Goal: Navigation & Orientation: Find specific page/section

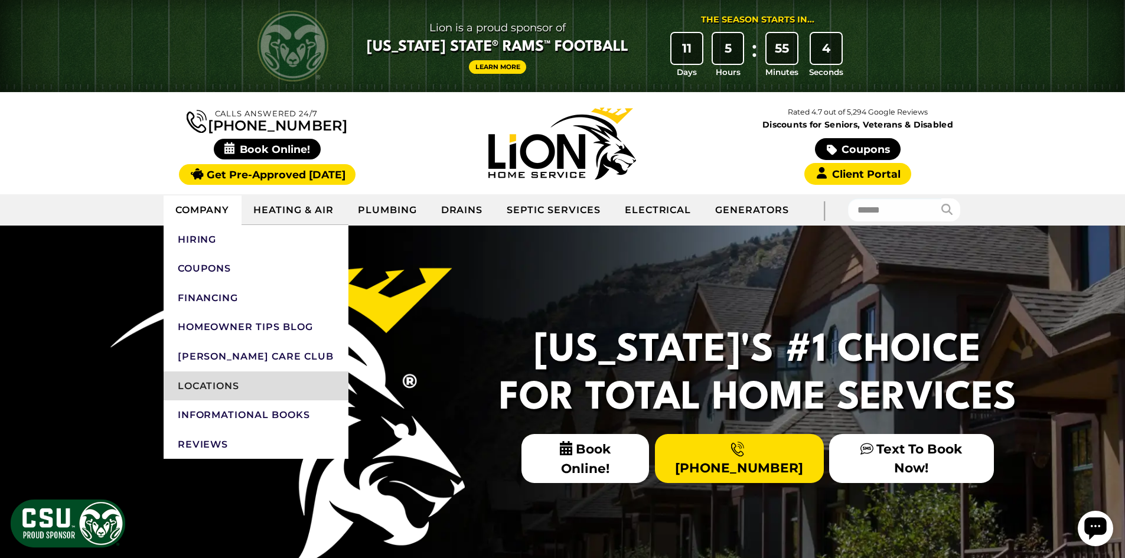
click at [217, 390] on link "Locations" at bounding box center [256, 386] width 185 height 30
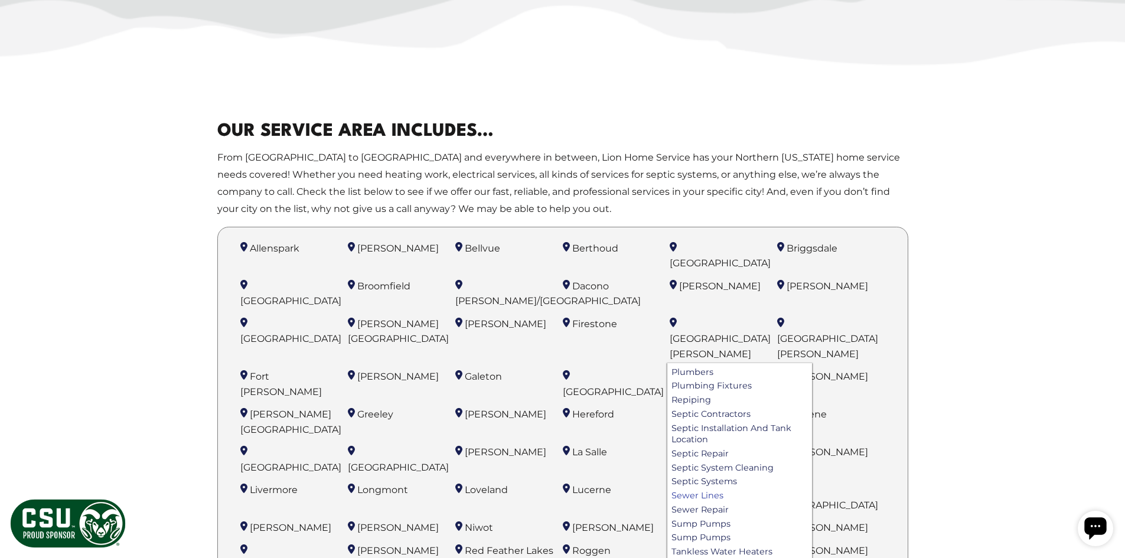
scroll to position [435, 0]
click at [704, 487] on link "Sewer Lines" at bounding box center [739, 494] width 145 height 14
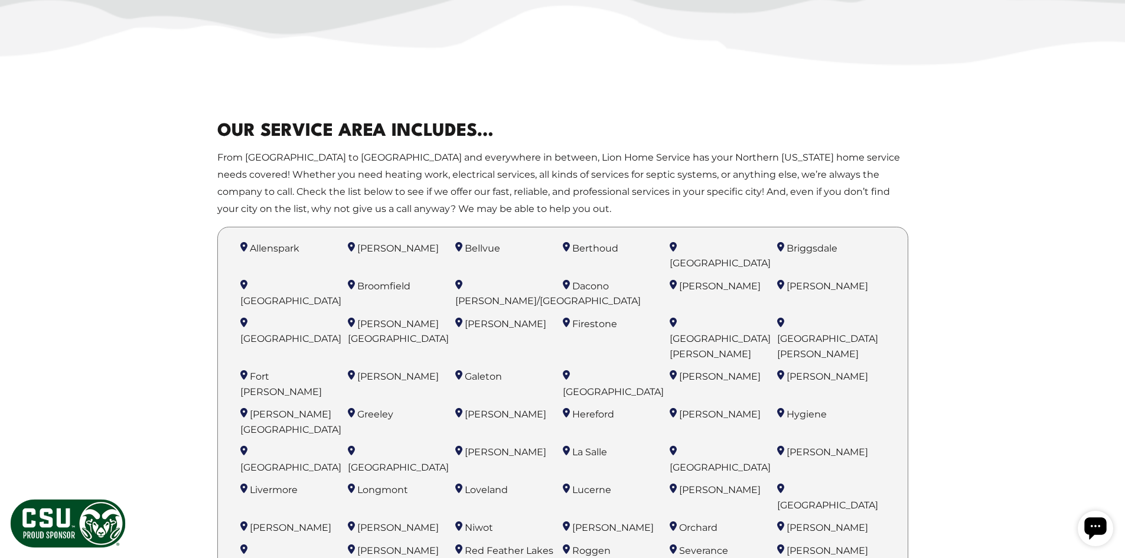
scroll to position [744, 0]
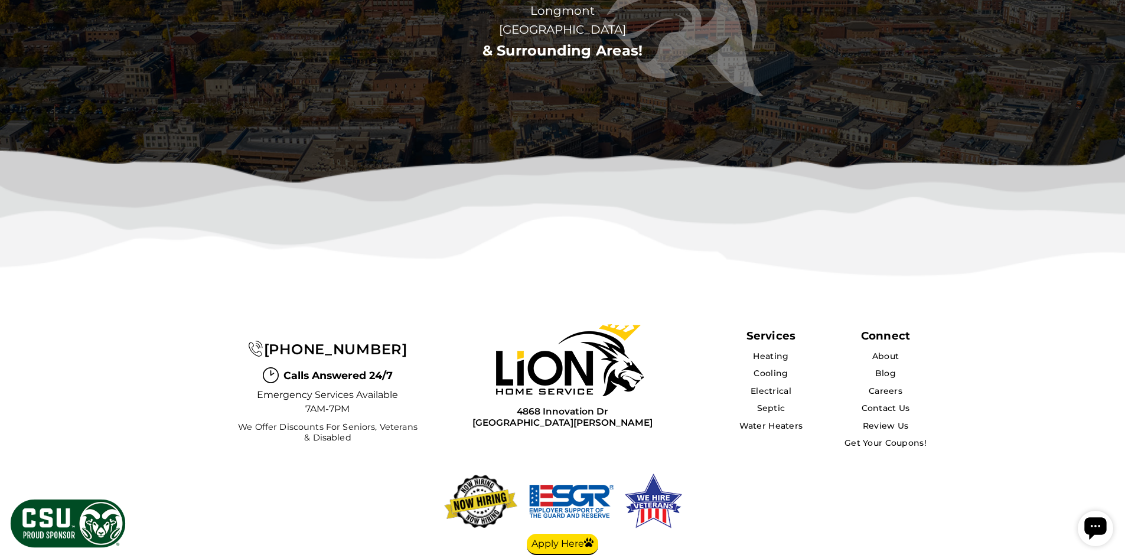
scroll to position [3768, 0]
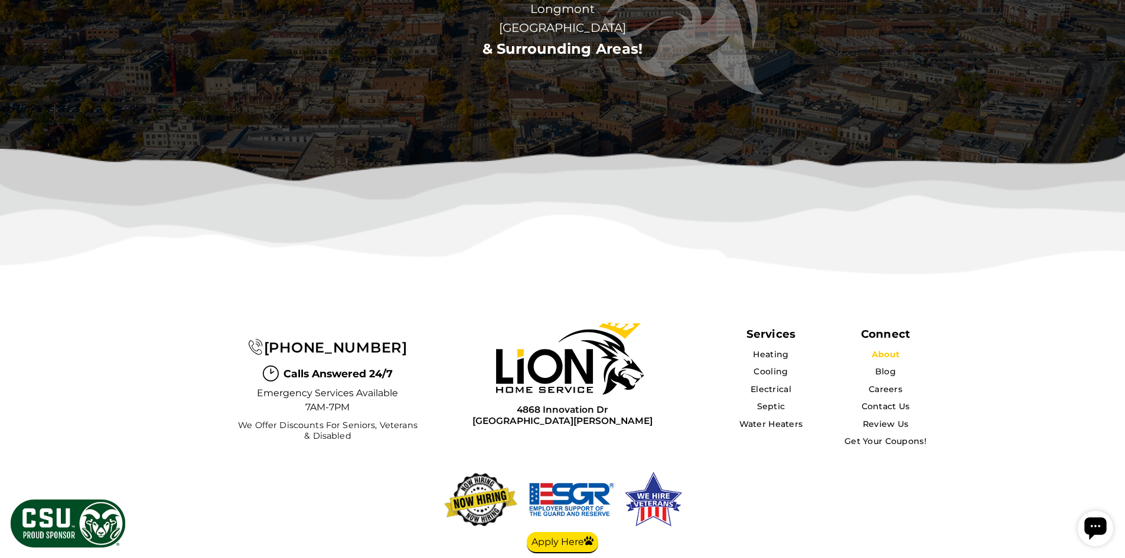
click at [895, 349] on link "About" at bounding box center [886, 354] width 28 height 11
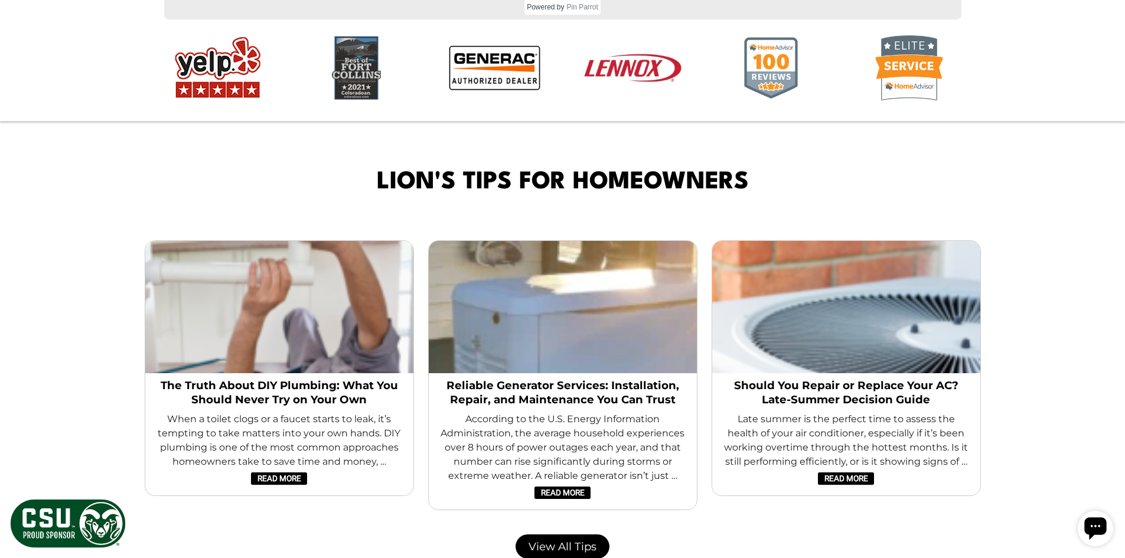
scroll to position [2067, 0]
